Goal: Find specific page/section: Locate a particular part of the current website

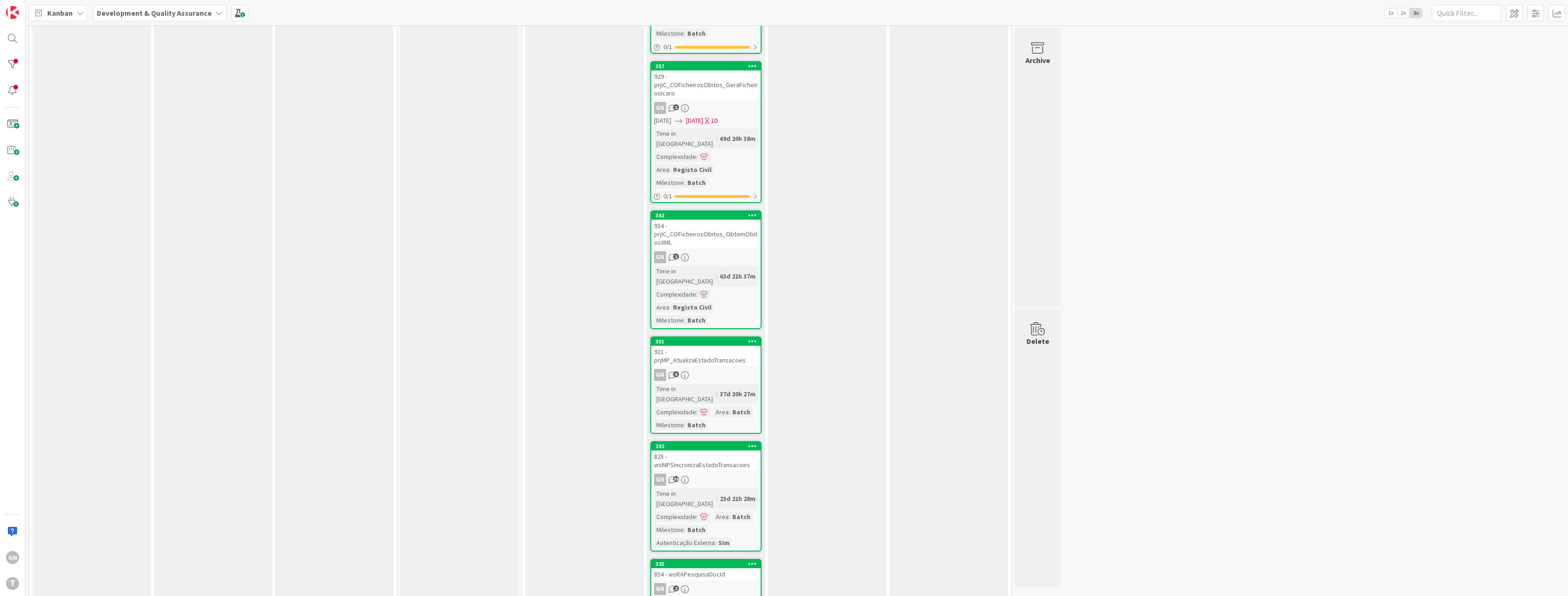
scroll to position [763, 0]
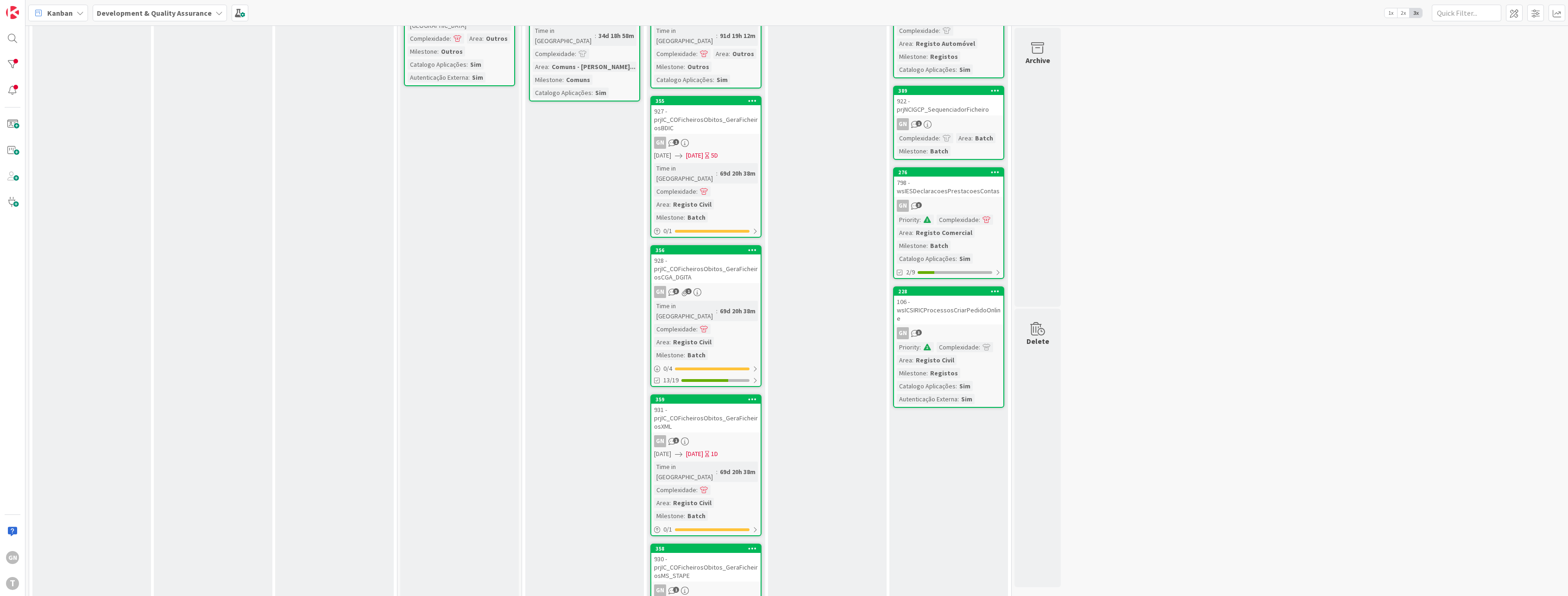
scroll to position [0, 0]
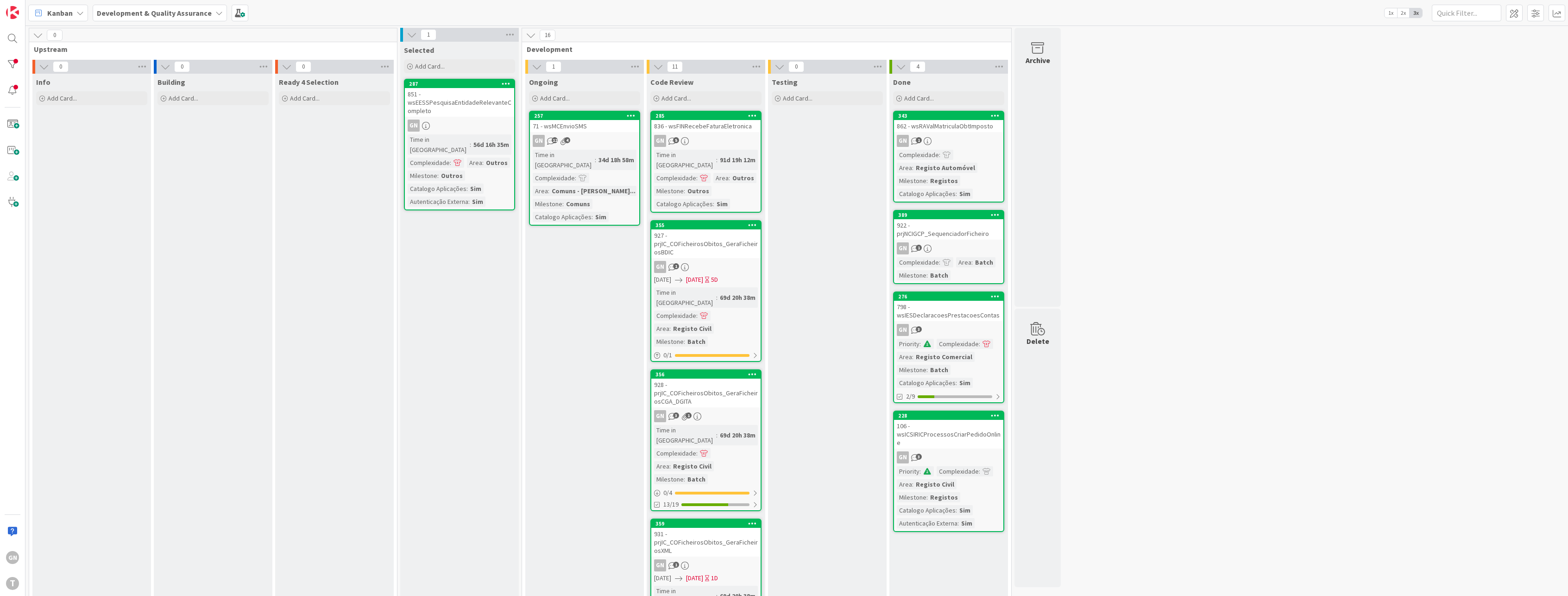
click at [25, 261] on div "GN T" at bounding box center [12, 298] width 25 height 596
click at [562, 134] on div "257 71 - wsMCEnvioSMS GN 12 4 Time in Column : 34d 18h 58m Complexidade : Area …" at bounding box center [585, 169] width 111 height 115
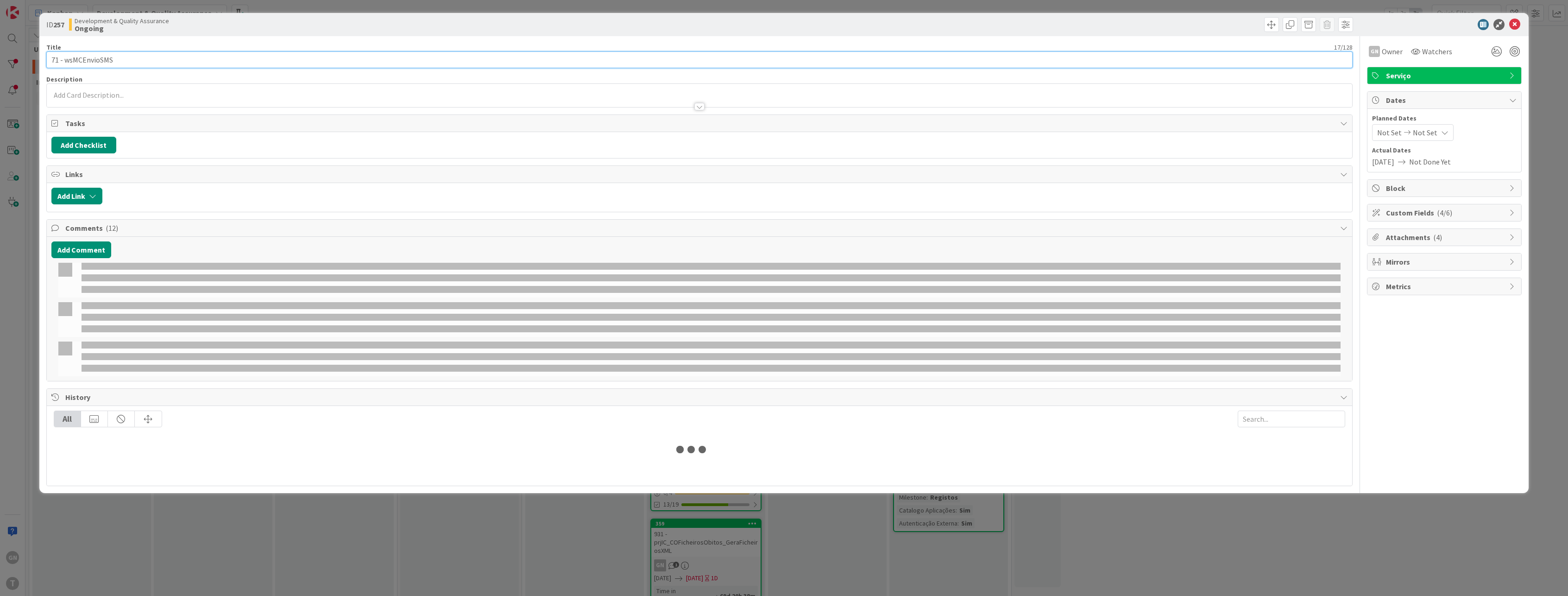
click at [100, 56] on input "71 - wsMCEnvioSMS" at bounding box center [700, 60] width 1307 height 17
